Goal: Information Seeking & Learning: Learn about a topic

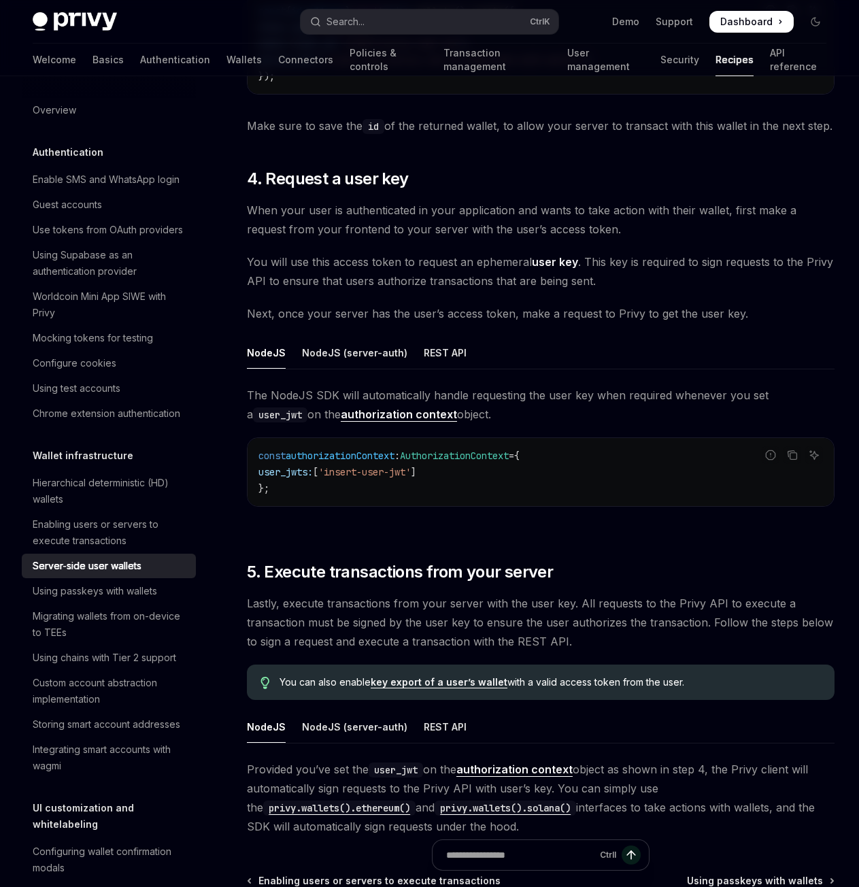
scroll to position [165, 0]
